Goal: Check status: Check status

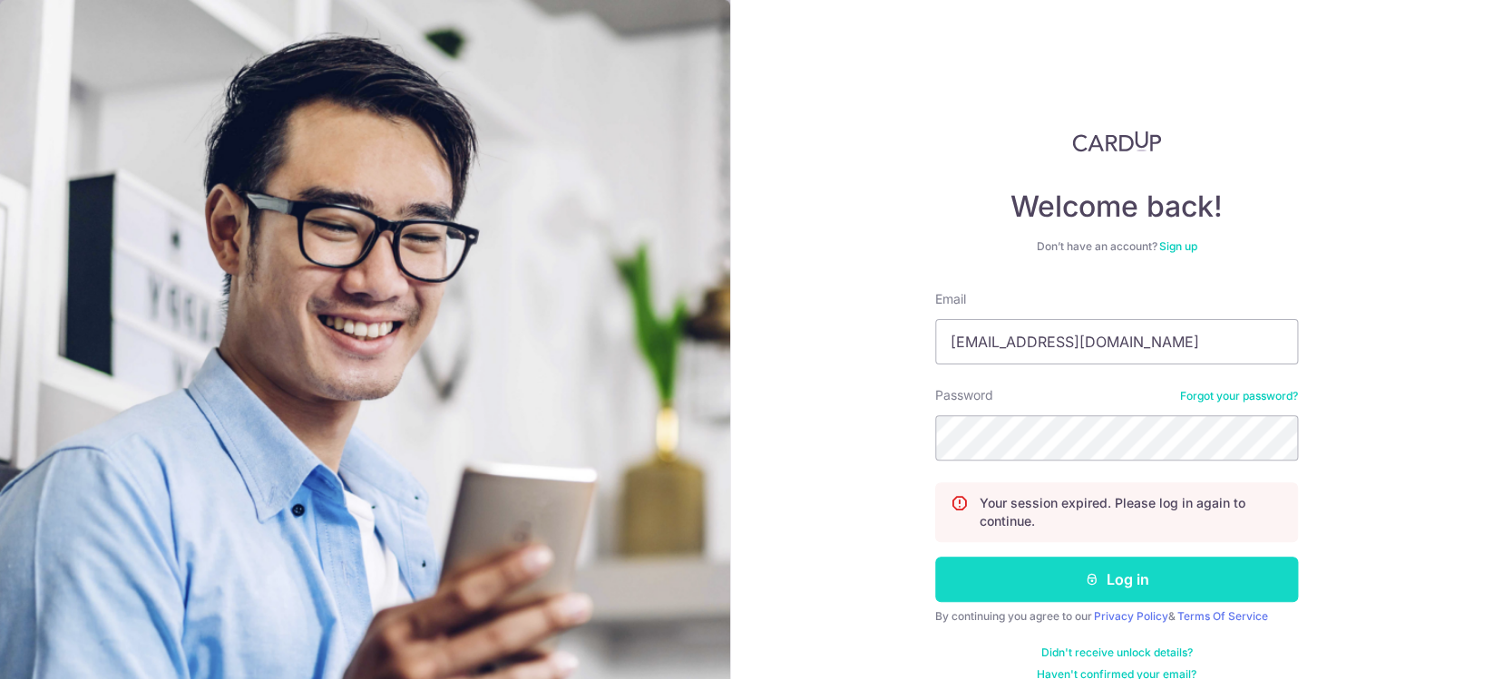
click at [1084, 569] on button "Log in" at bounding box center [1116, 579] width 363 height 45
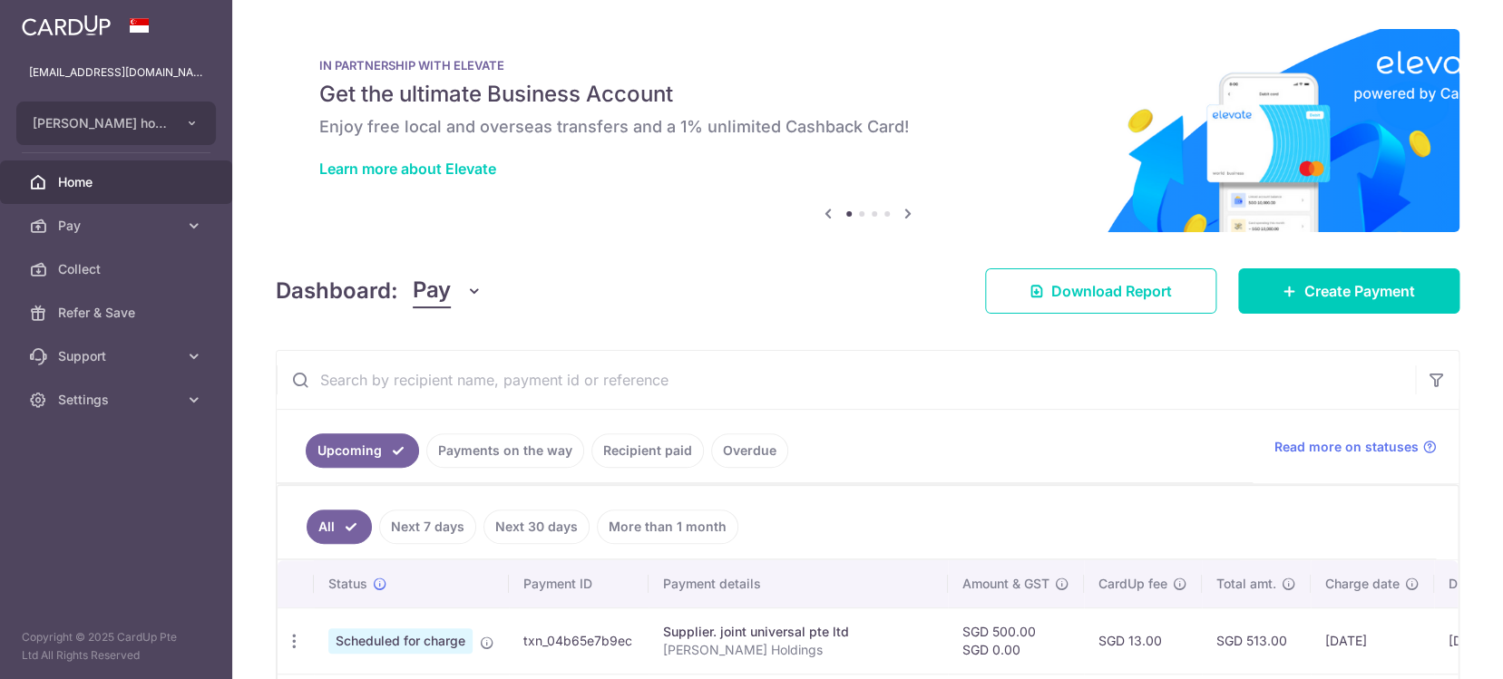
click at [604, 380] on input "text" at bounding box center [846, 380] width 1138 height 58
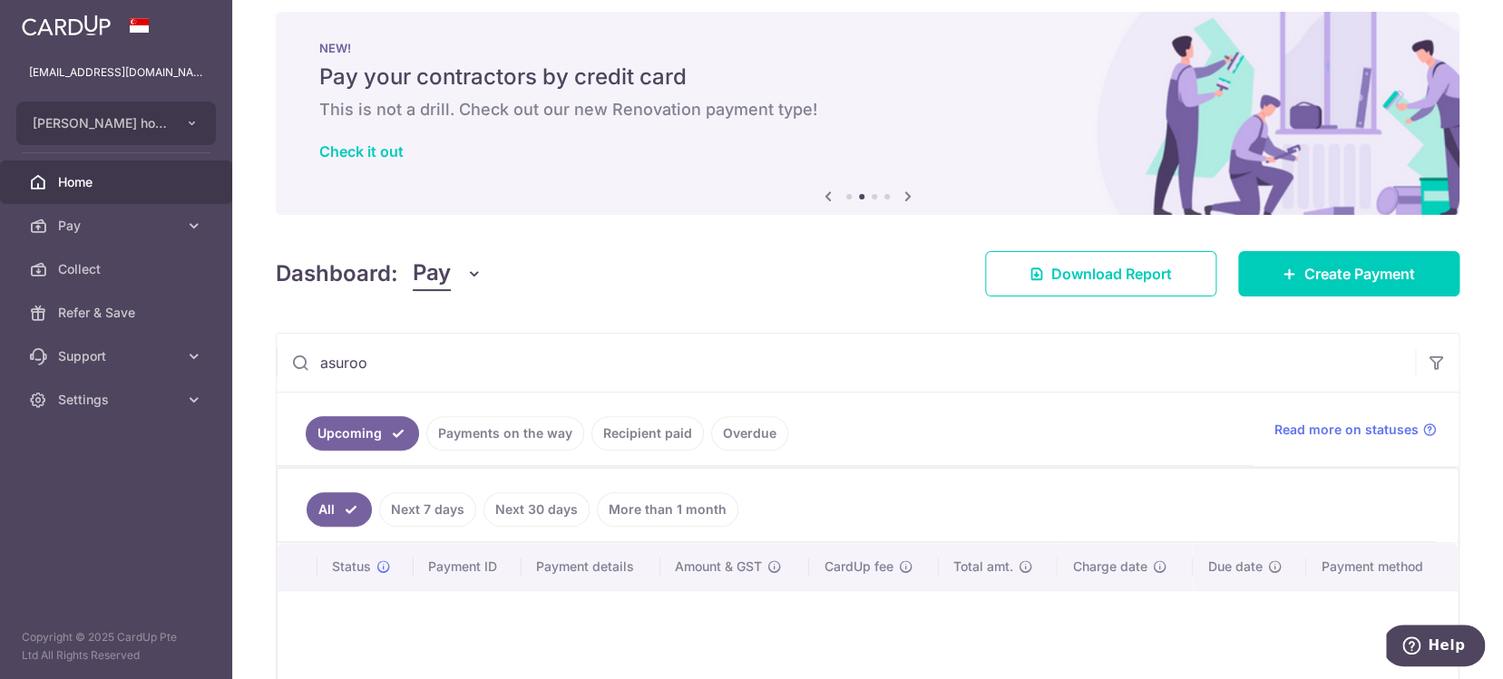
scroll to position [20, 0]
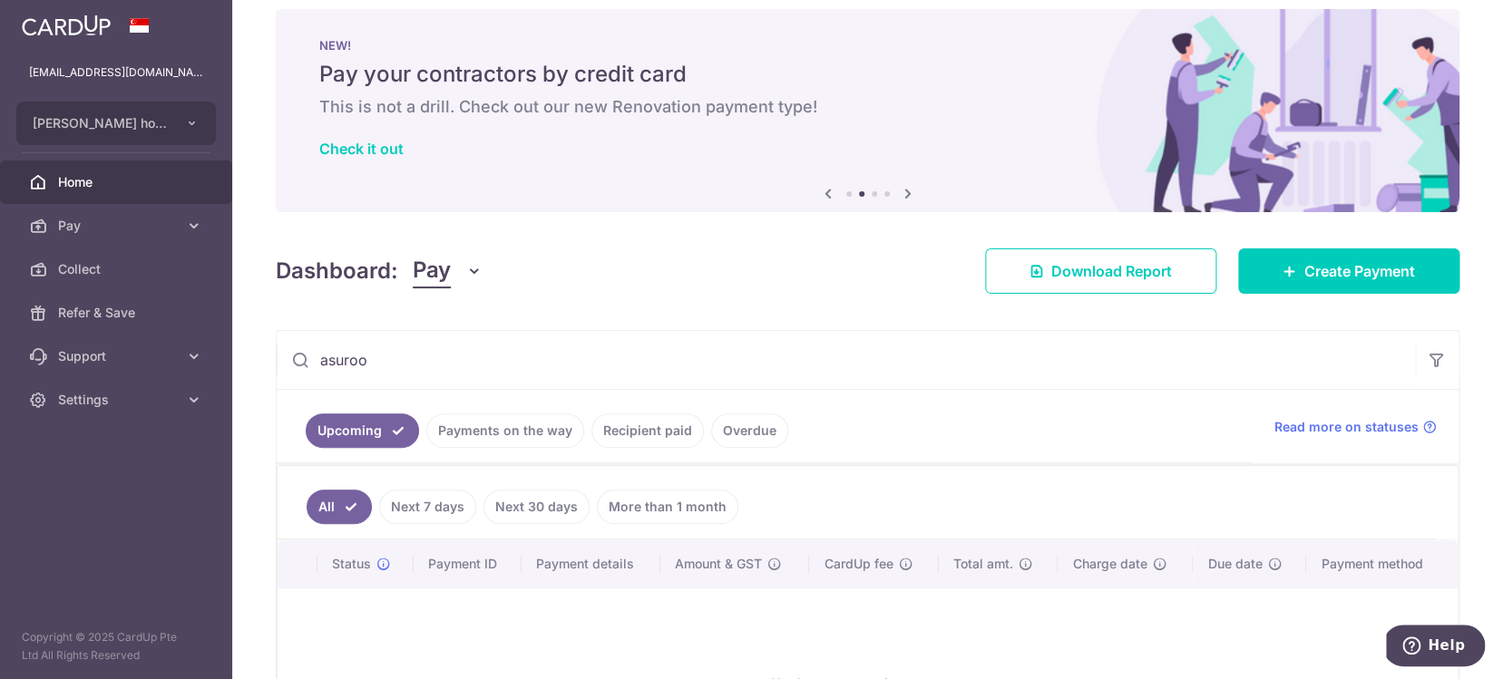
type input "asuroo"
click at [650, 430] on link "Recipient paid" at bounding box center [647, 431] width 112 height 34
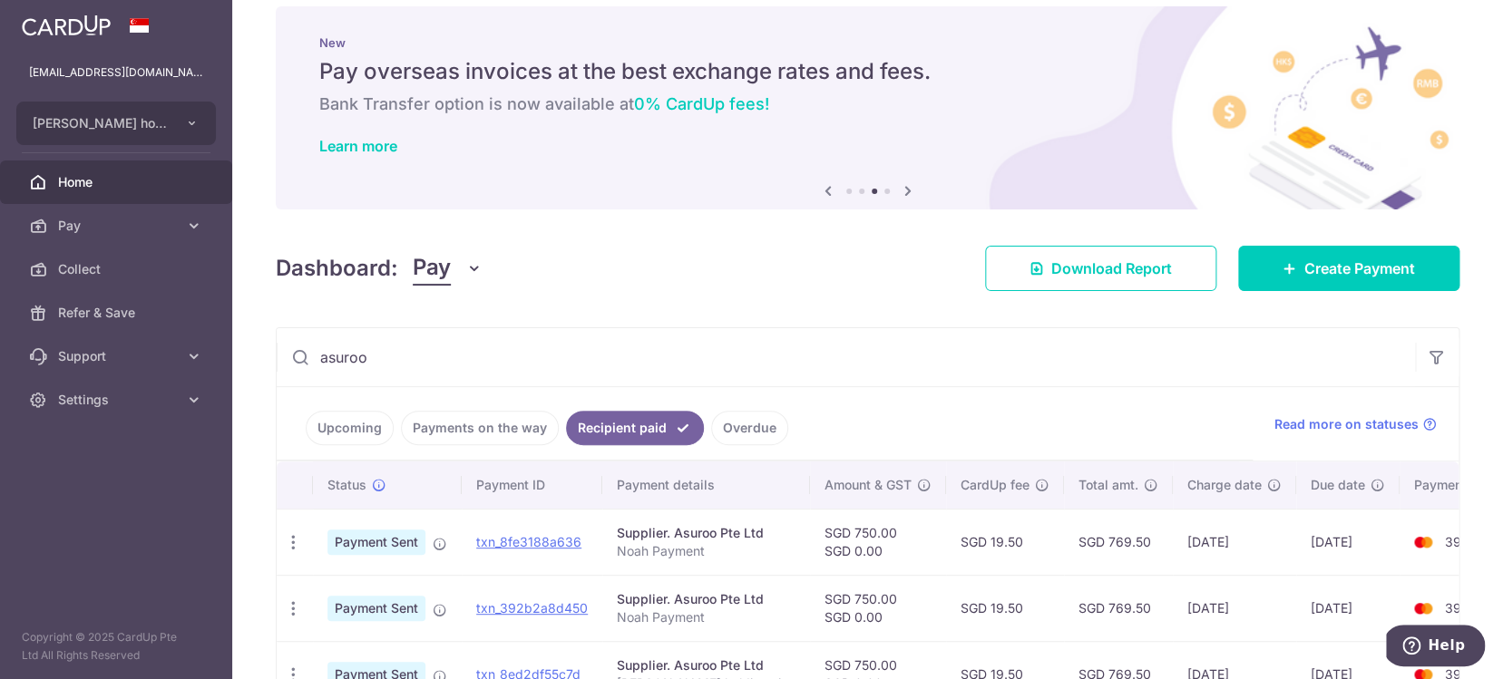
scroll to position [0, 0]
